Goal: Navigation & Orientation: Find specific page/section

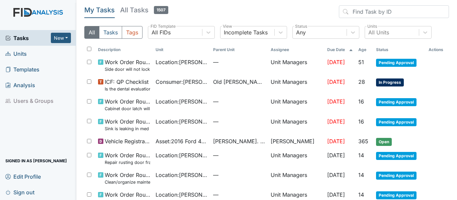
click at [21, 56] on span "Units" at bounding box center [15, 54] width 21 height 10
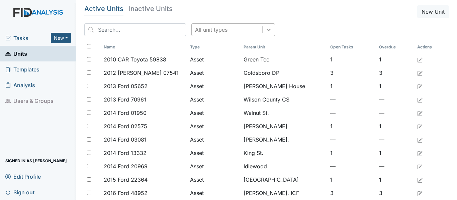
click at [265, 28] on icon at bounding box center [268, 29] width 7 height 7
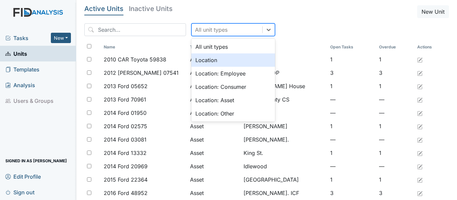
click at [198, 61] on div "Location" at bounding box center [233, 60] width 84 height 13
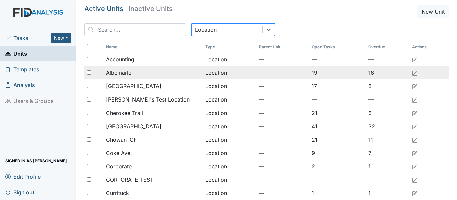
click at [129, 72] on span "Albemarle" at bounding box center [118, 73] width 25 height 8
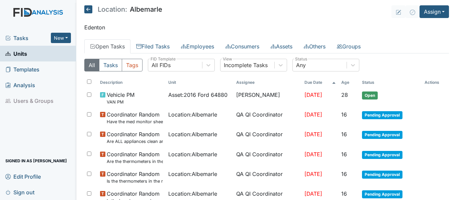
click at [88, 9] on icon at bounding box center [88, 9] width 8 height 8
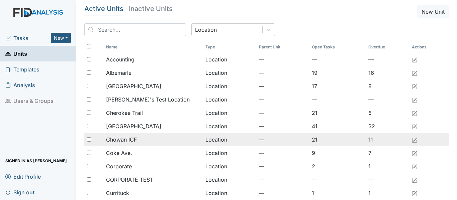
click at [124, 142] on span "Chowan ICF" at bounding box center [121, 140] width 31 height 8
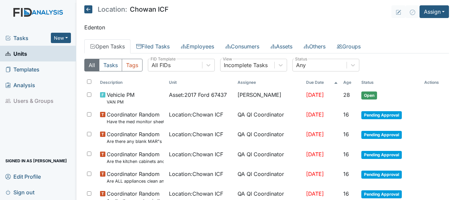
click at [87, 10] on icon at bounding box center [88, 9] width 8 height 8
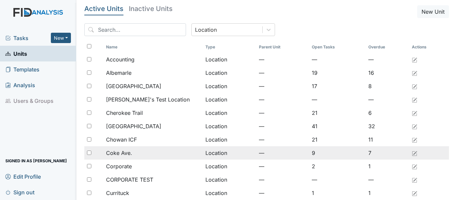
click at [116, 154] on span "Coke Ave." at bounding box center [119, 153] width 26 height 8
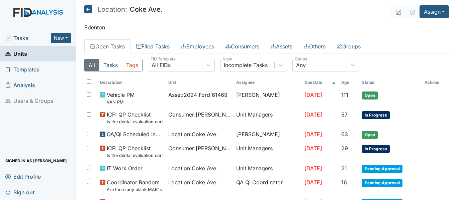
click at [88, 7] on icon at bounding box center [88, 9] width 8 height 8
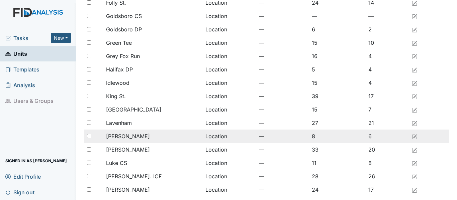
scroll to position [301, 0]
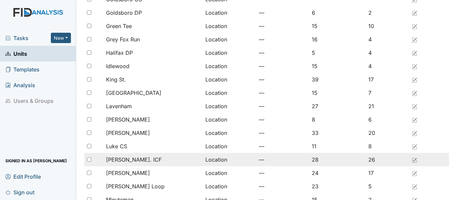
click at [125, 161] on span "Luke St. ICF" at bounding box center [134, 160] width 56 height 8
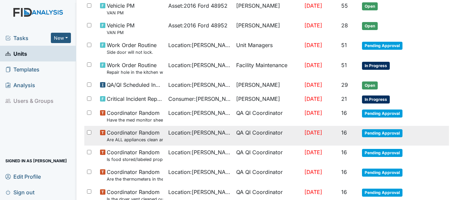
scroll to position [100, 0]
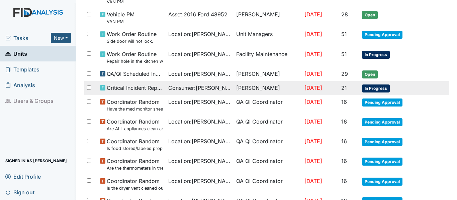
click at [140, 86] on span "Critical Incident Report" at bounding box center [135, 88] width 56 height 8
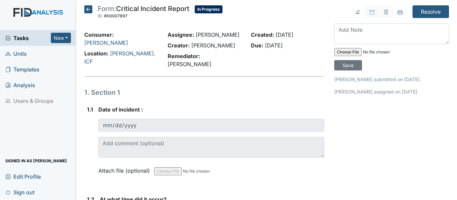
click at [85, 8] on icon at bounding box center [88, 9] width 8 height 8
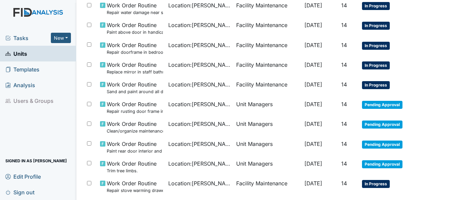
scroll to position [499, 0]
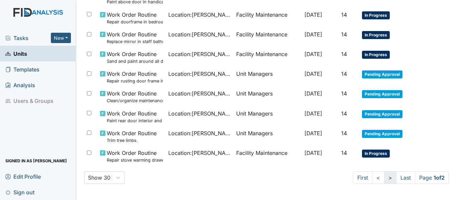
click at [384, 177] on link ">" at bounding box center [390, 178] width 12 height 13
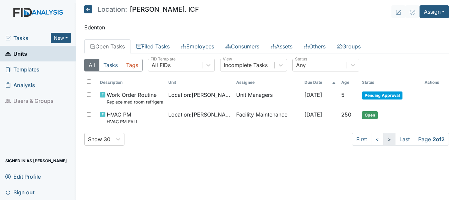
scroll to position [0, 0]
click at [87, 10] on icon at bounding box center [88, 9] width 8 height 8
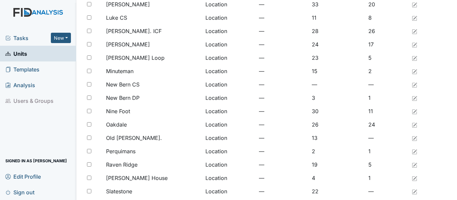
scroll to position [468, 0]
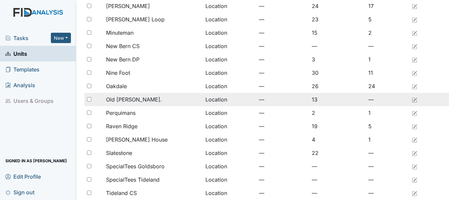
click at [127, 97] on span "Old Roper Rd." at bounding box center [134, 100] width 56 height 8
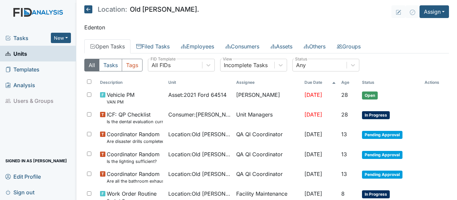
click at [89, 11] on icon at bounding box center [88, 9] width 8 height 8
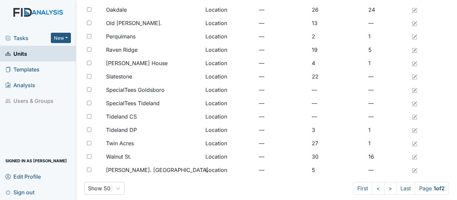
scroll to position [550, 0]
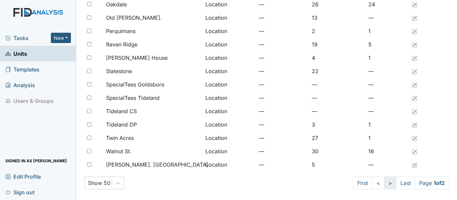
click at [384, 185] on link ">" at bounding box center [390, 183] width 12 height 13
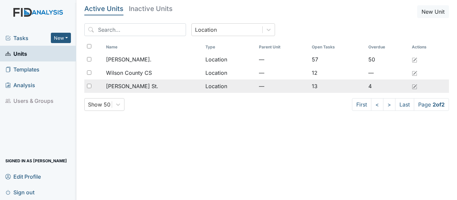
click at [113, 83] on span "[PERSON_NAME] St." at bounding box center [132, 86] width 52 height 8
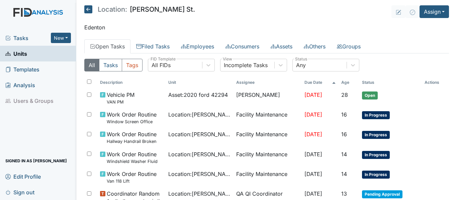
click at [85, 8] on icon at bounding box center [88, 9] width 8 height 8
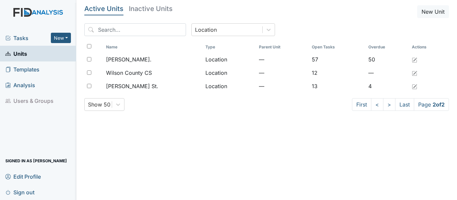
click at [16, 35] on span "Tasks" at bounding box center [28, 38] width 46 height 8
